Goal: Task Accomplishment & Management: Manage account settings

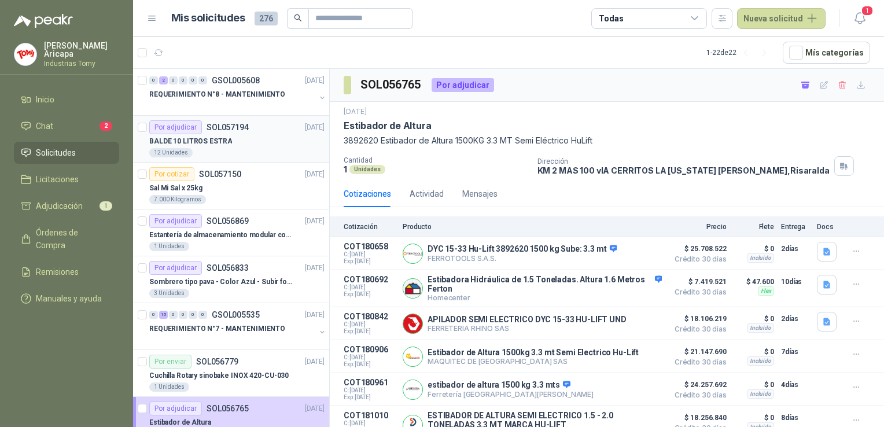
click at [229, 143] on div "BALDE 10 LITROS ESTRA" at bounding box center [236, 141] width 175 height 14
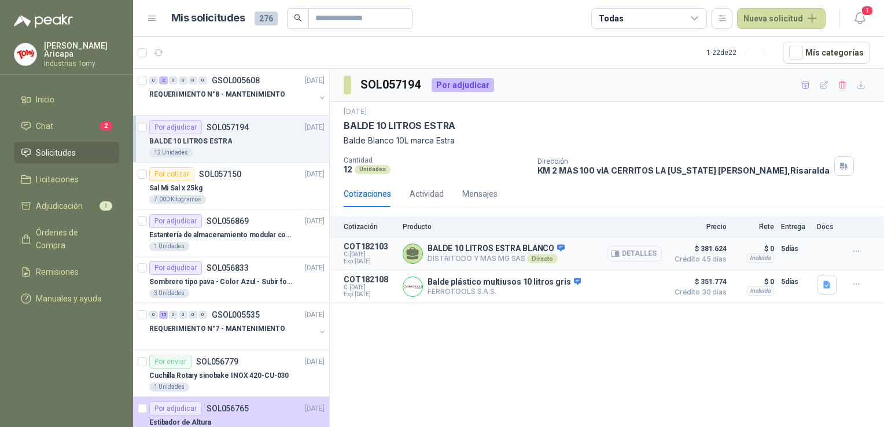
click at [648, 253] on button "Detalles" at bounding box center [634, 254] width 54 height 16
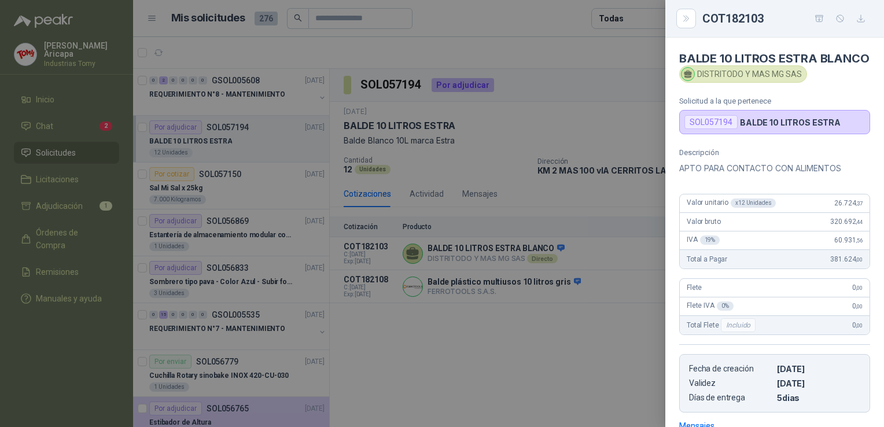
click at [817, 157] on p "Descripción" at bounding box center [774, 152] width 191 height 9
click at [689, 14] on icon "Close" at bounding box center [687, 19] width 10 height 10
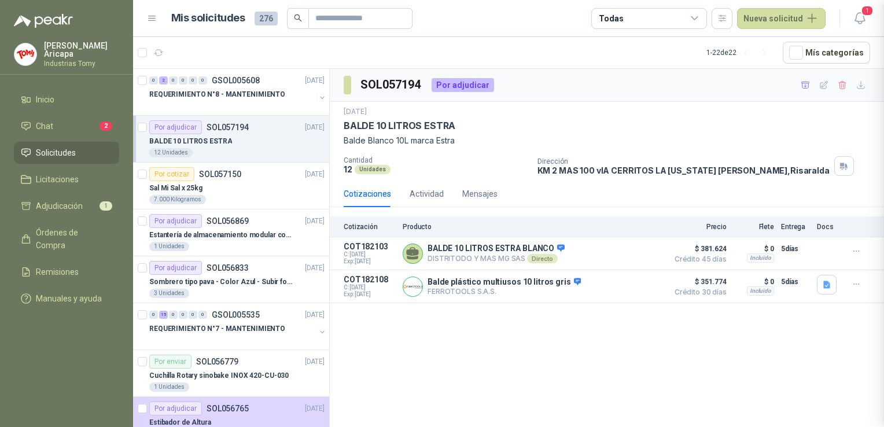
scroll to position [190, 0]
click at [631, 255] on button "Detalles" at bounding box center [634, 254] width 54 height 16
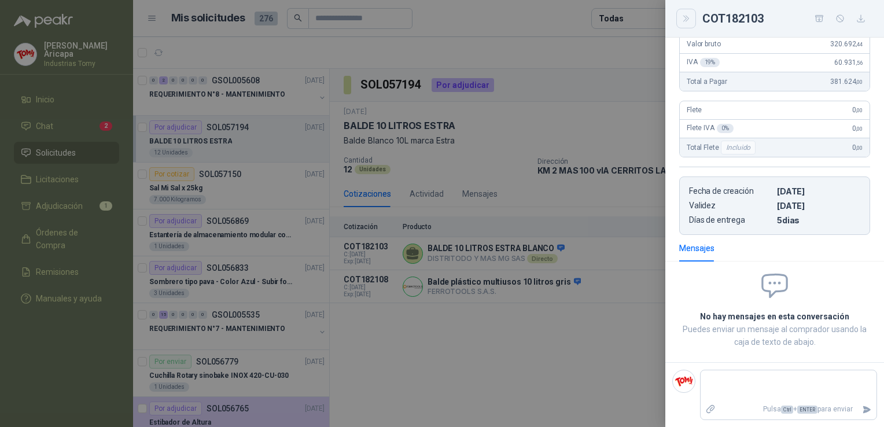
click at [691, 21] on button "Close" at bounding box center [686, 19] width 20 height 20
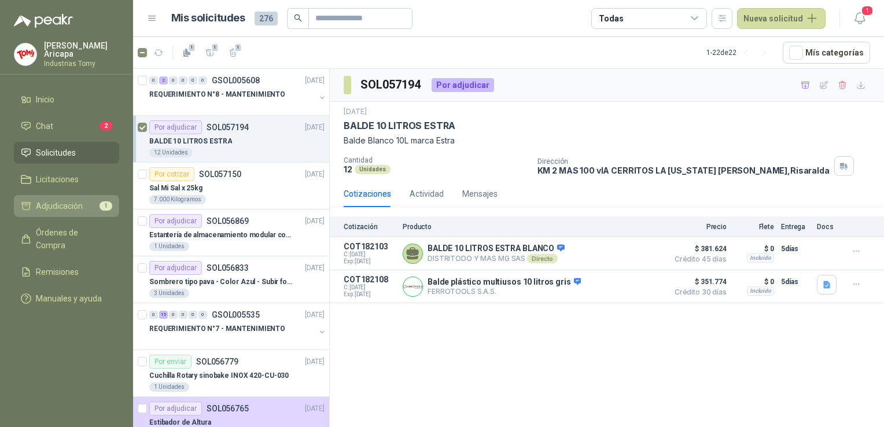
click at [69, 200] on span "Adjudicación" at bounding box center [59, 206] width 47 height 13
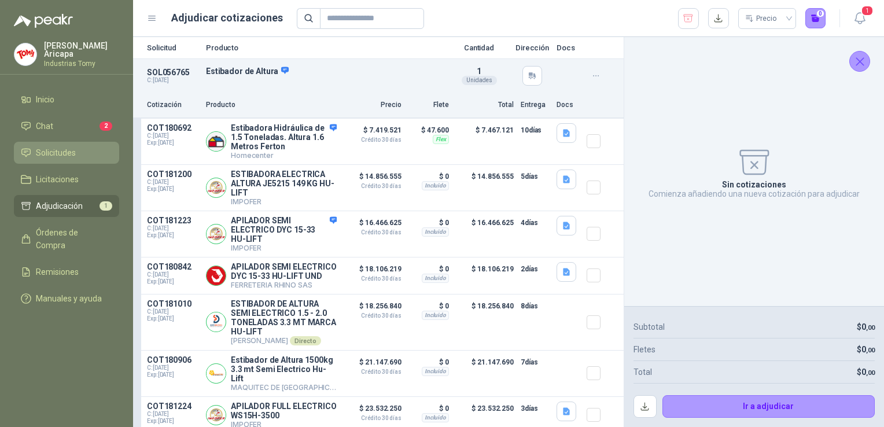
click at [63, 150] on span "Solicitudes" at bounding box center [56, 152] width 40 height 13
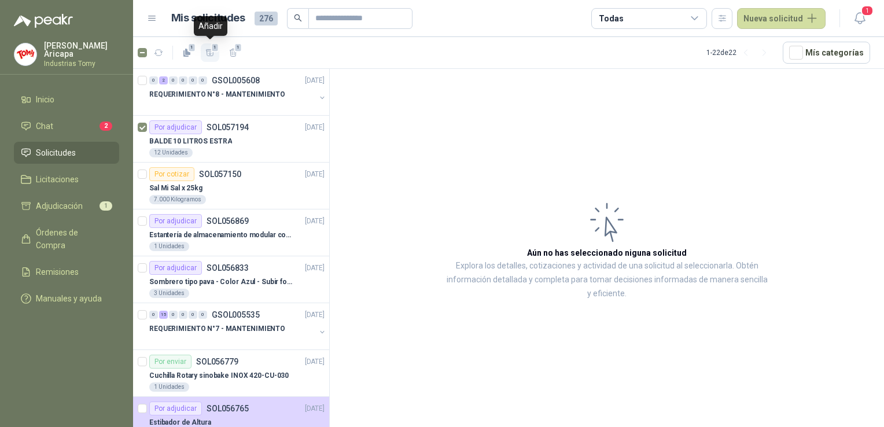
click at [210, 53] on icon "button" at bounding box center [210, 52] width 8 height 6
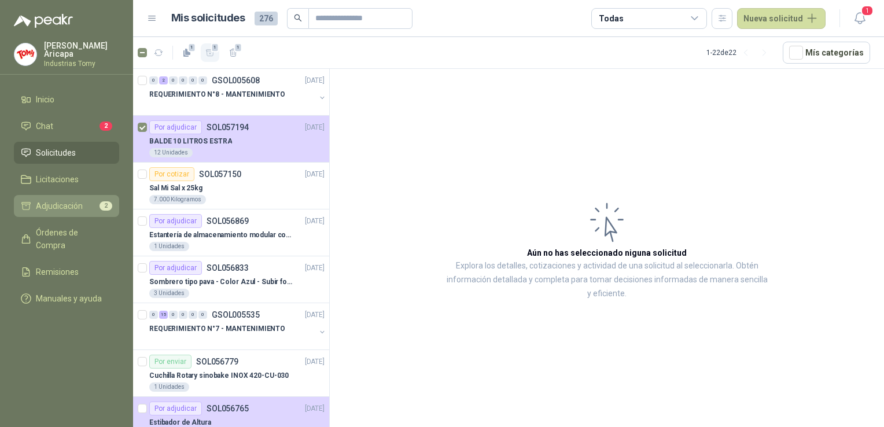
click at [62, 205] on span "Adjudicación" at bounding box center [59, 206] width 47 height 13
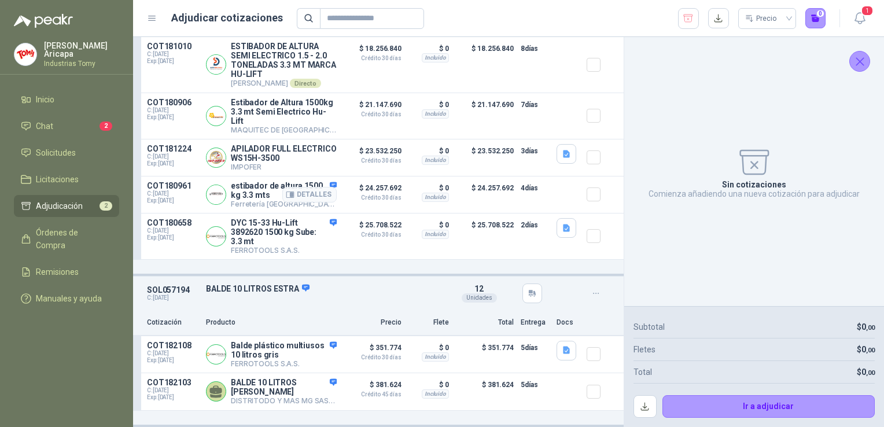
scroll to position [280, 0]
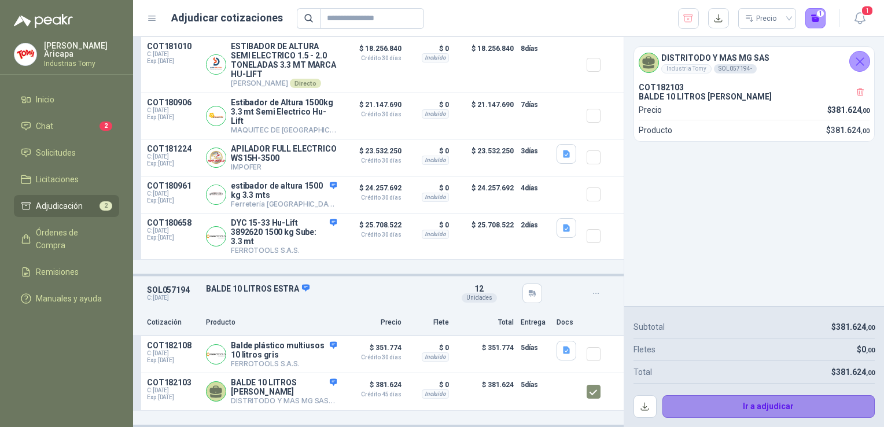
click at [762, 399] on button "Ir a adjudicar" at bounding box center [768, 406] width 213 height 23
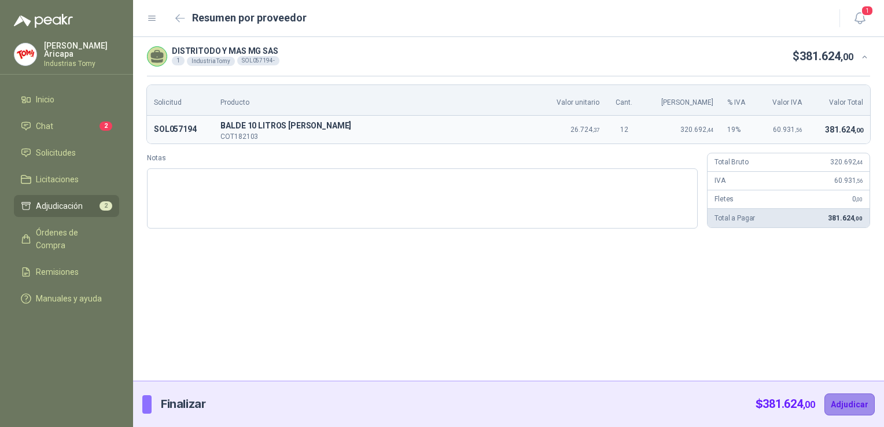
click at [854, 403] on button "Adjudicar" at bounding box center [849, 404] width 50 height 22
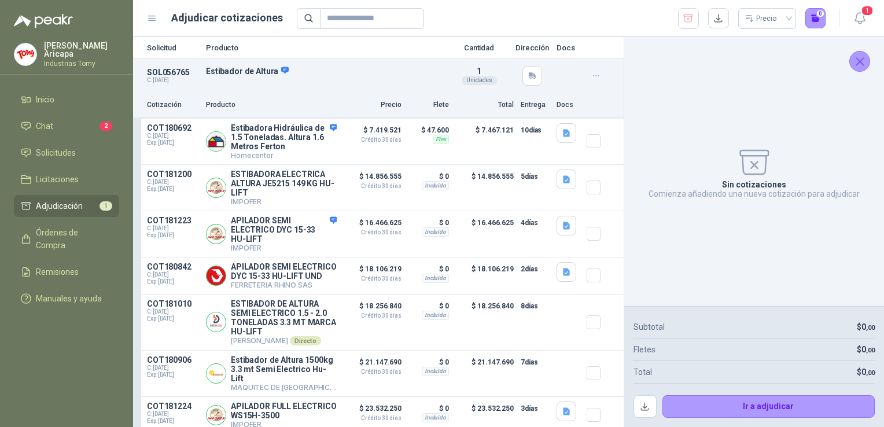
click at [856, 60] on icon "Cerrar" at bounding box center [860, 61] width 14 height 14
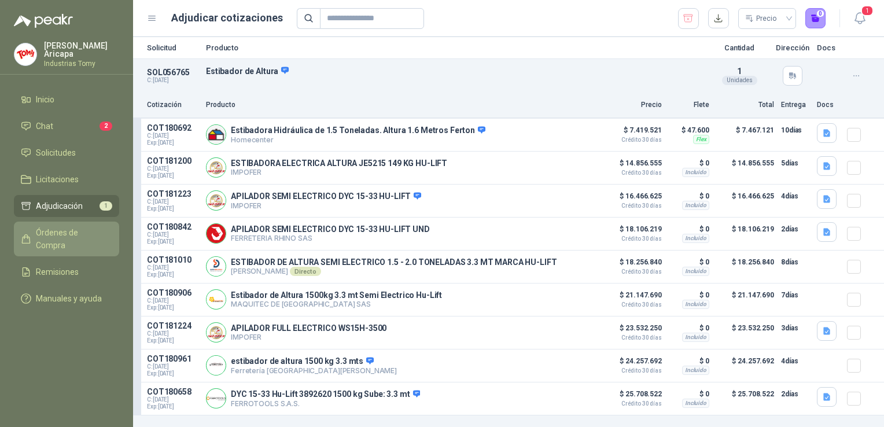
click at [42, 230] on span "Órdenes de Compra" at bounding box center [72, 238] width 72 height 25
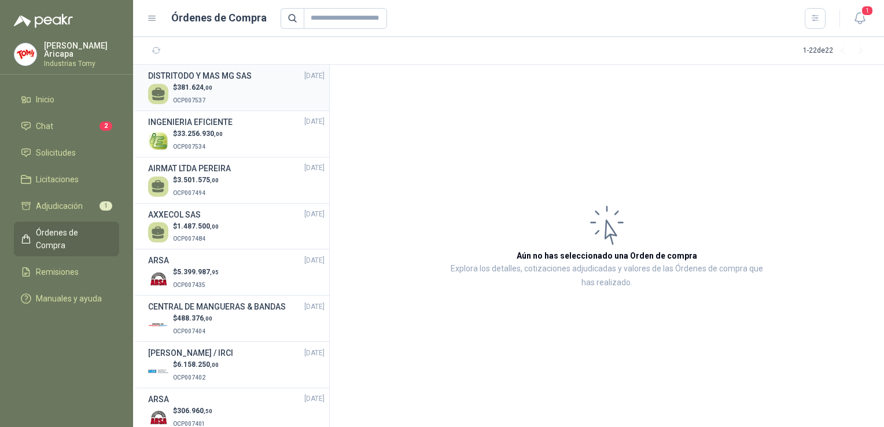
click at [222, 89] on div "$ 381.624 ,00 OCP007537" at bounding box center [236, 94] width 176 height 24
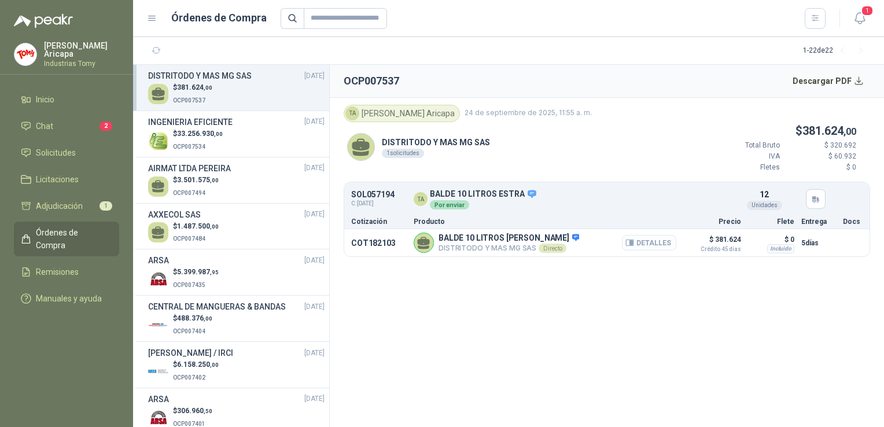
click at [653, 241] on button "Detalles" at bounding box center [649, 243] width 54 height 16
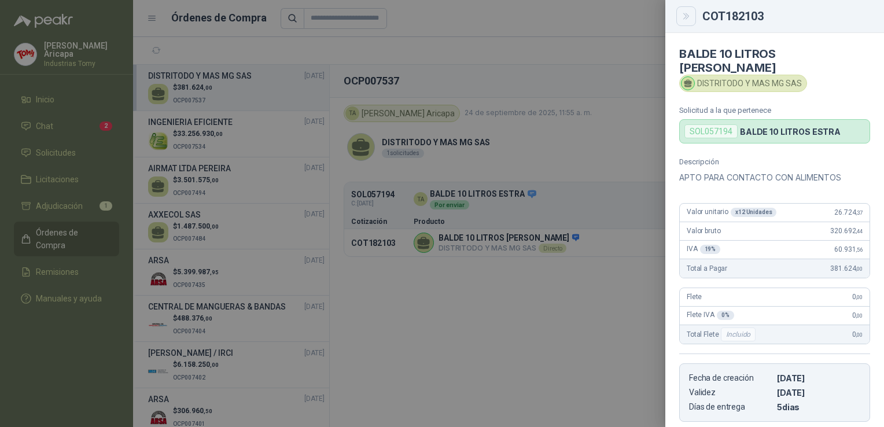
click at [685, 22] on button "Close" at bounding box center [686, 16] width 20 height 20
